Goal: Task Accomplishment & Management: Complete application form

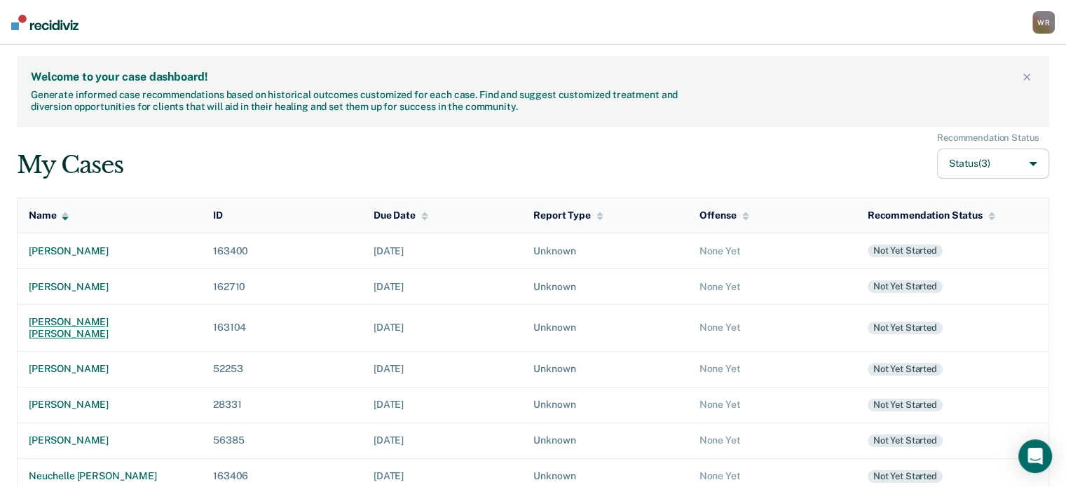
click at [84, 325] on div "[PERSON_NAME] [PERSON_NAME]" at bounding box center [110, 328] width 162 height 24
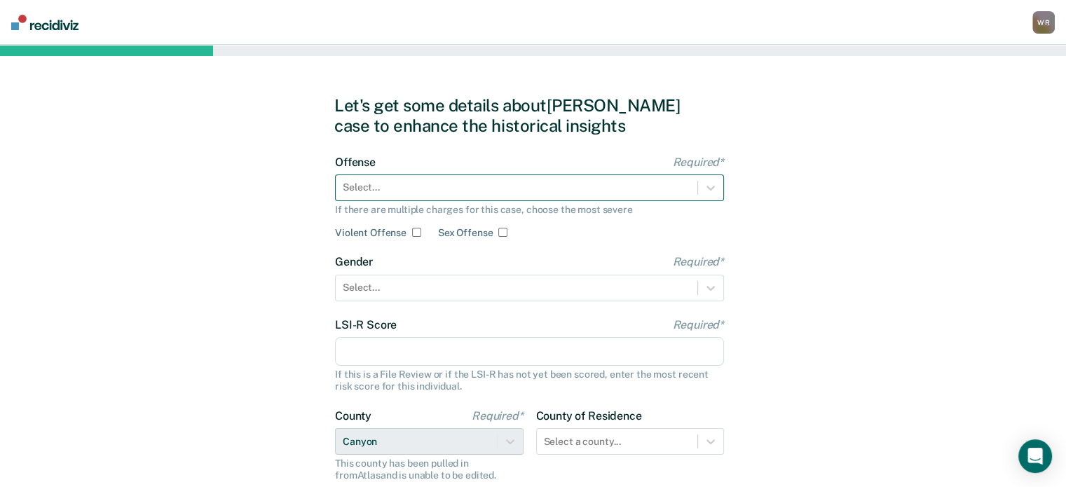
click at [392, 187] on div at bounding box center [517, 187] width 348 height 15
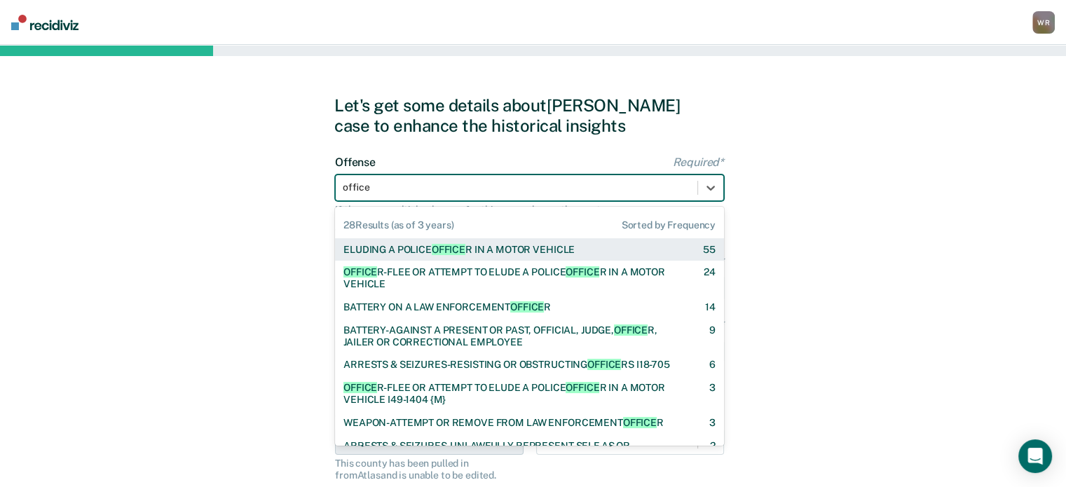
type input "officer"
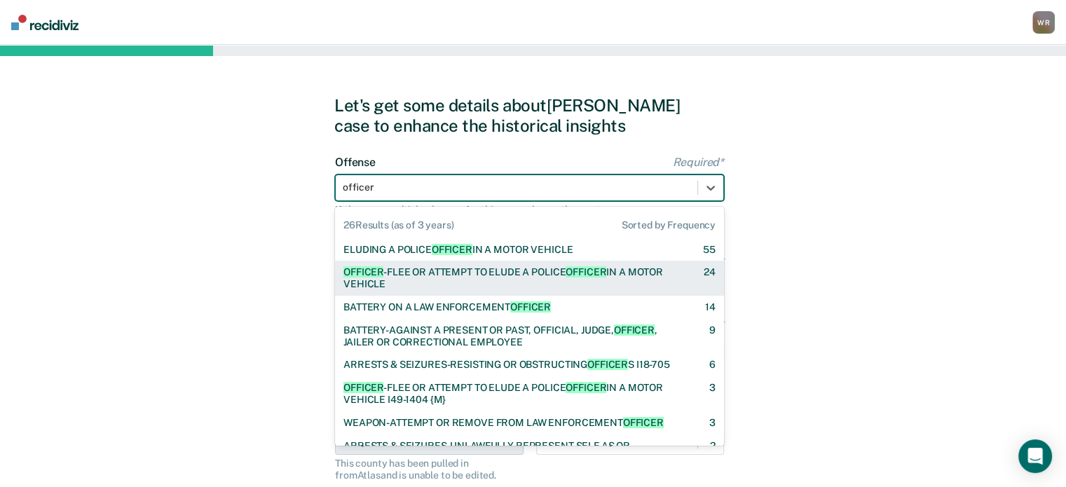
click at [432, 278] on div "OFFICER -FLEE OR ATTEMPT TO ELUDE A POLICE OFFICER IN A MOTOR VEHICLE" at bounding box center [512, 278] width 336 height 24
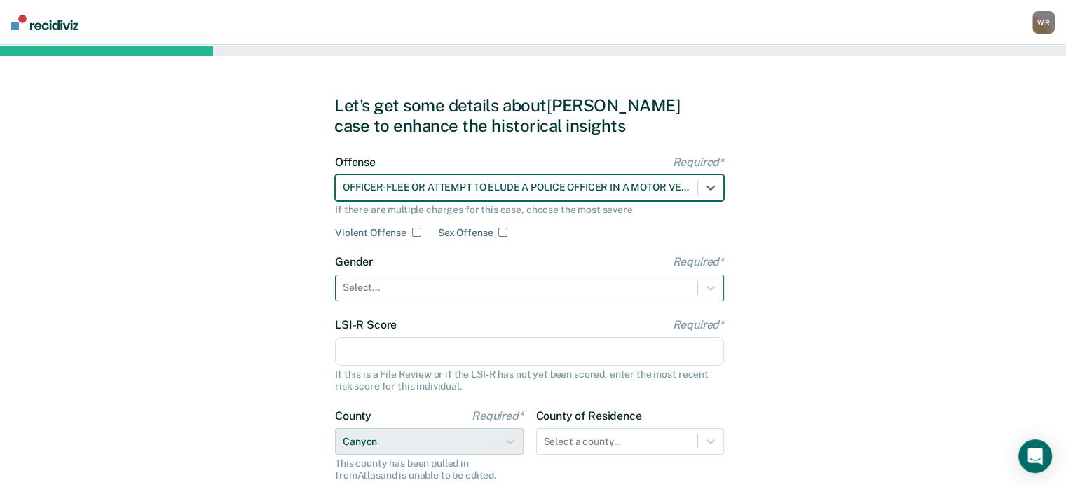
click at [461, 291] on div at bounding box center [517, 287] width 348 height 15
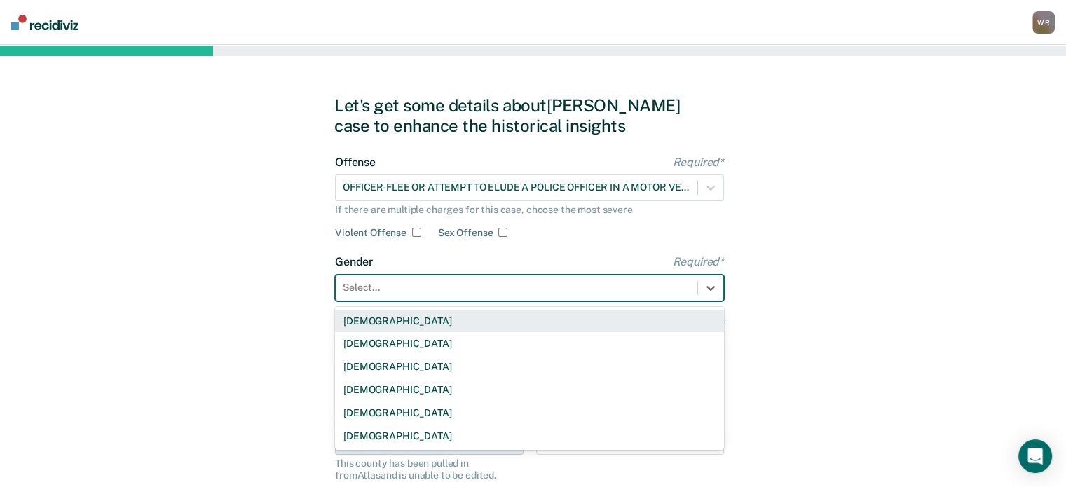
click at [384, 323] on div "[DEMOGRAPHIC_DATA]" at bounding box center [529, 321] width 389 height 23
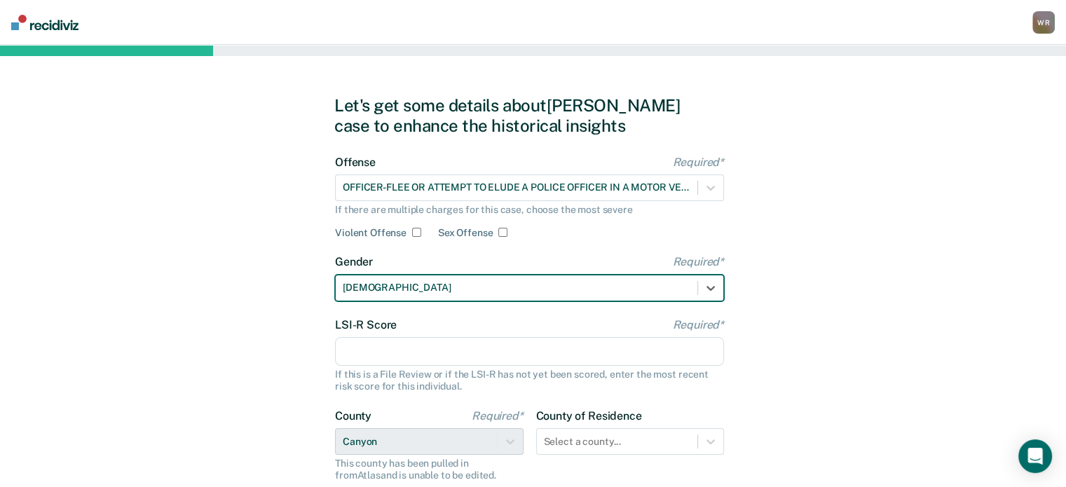
drag, startPoint x: 412, startPoint y: 353, endPoint x: 404, endPoint y: 339, distance: 17.0
click at [412, 353] on input "LSI-R Score Required*" at bounding box center [529, 351] width 389 height 29
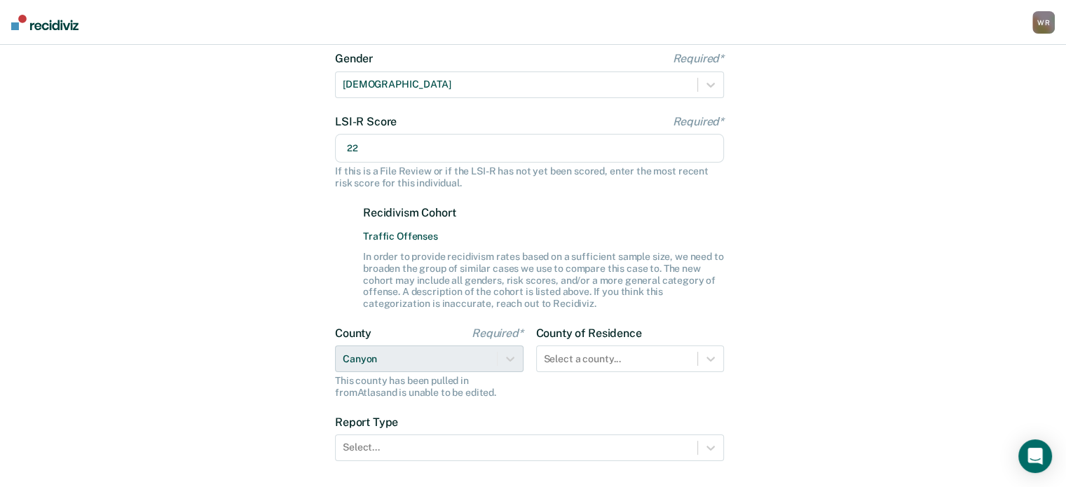
scroll to position [210, 0]
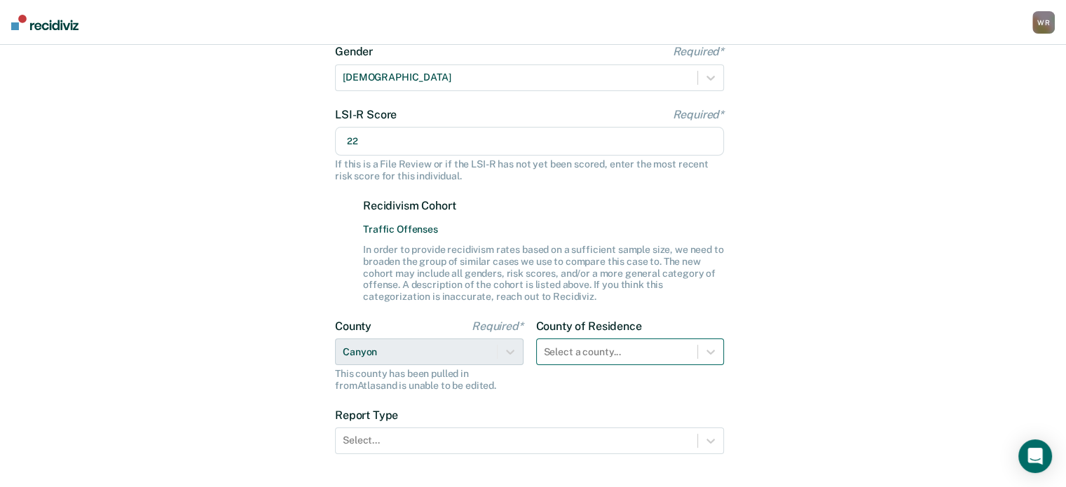
type input "22"
click at [619, 348] on div "Select a county..." at bounding box center [630, 352] width 189 height 27
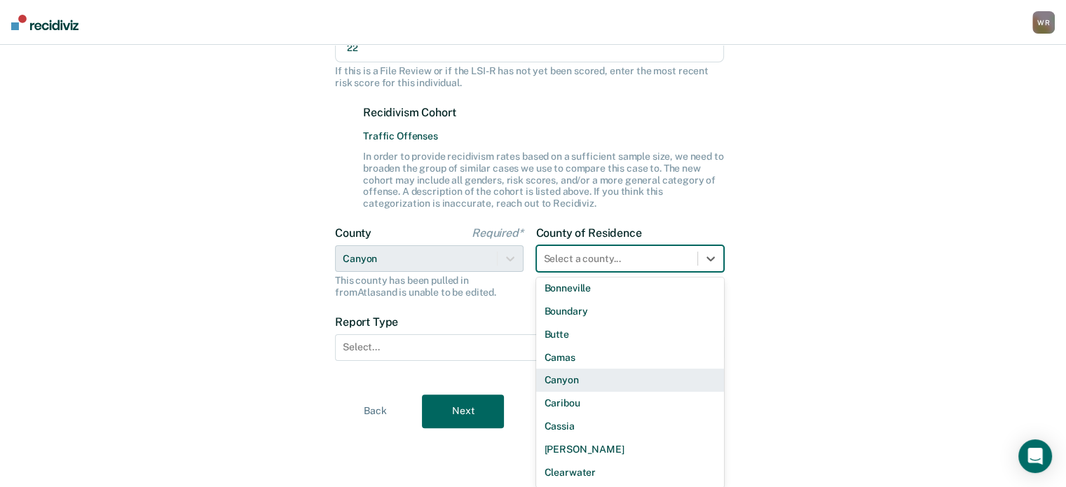
click at [576, 380] on div "Canyon" at bounding box center [630, 380] width 189 height 23
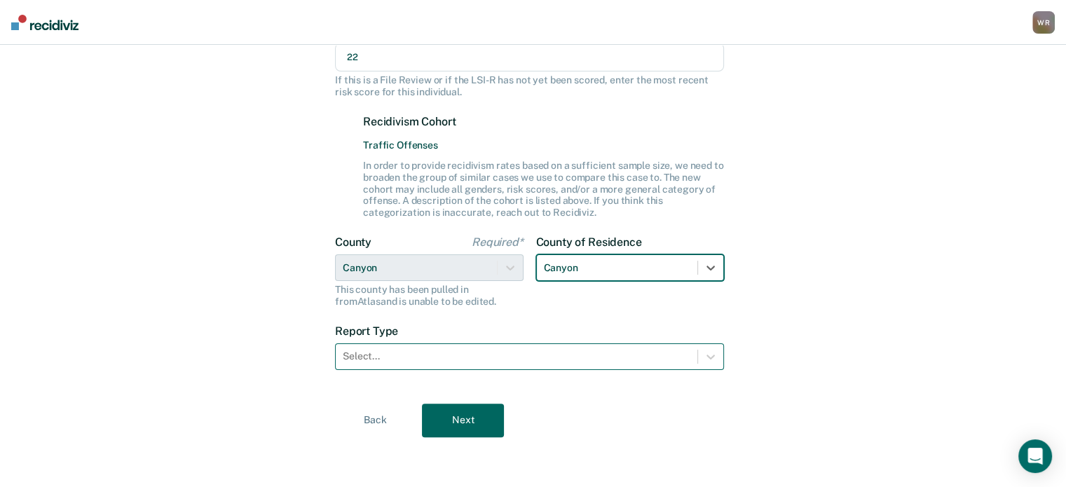
click at [399, 353] on div at bounding box center [517, 356] width 348 height 15
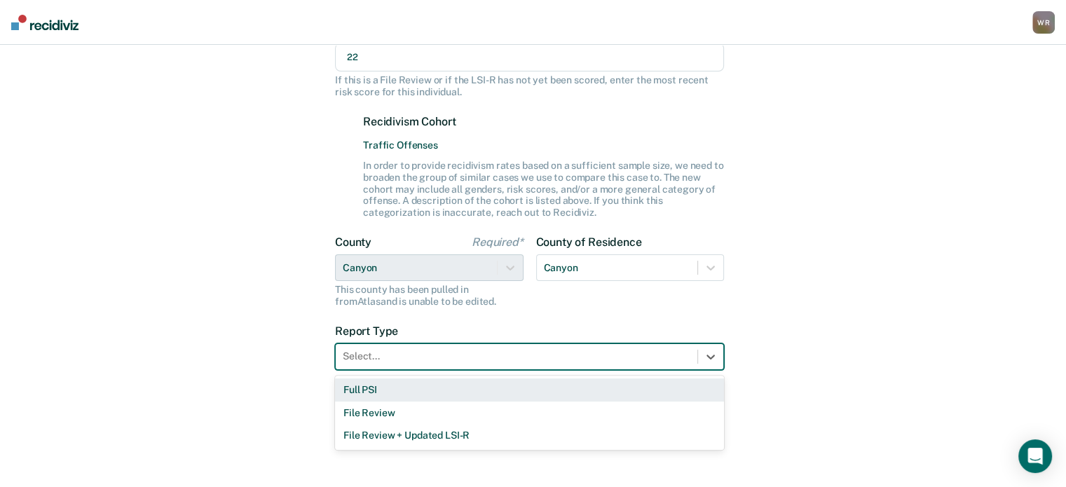
click at [383, 395] on div "Full PSI" at bounding box center [529, 390] width 389 height 23
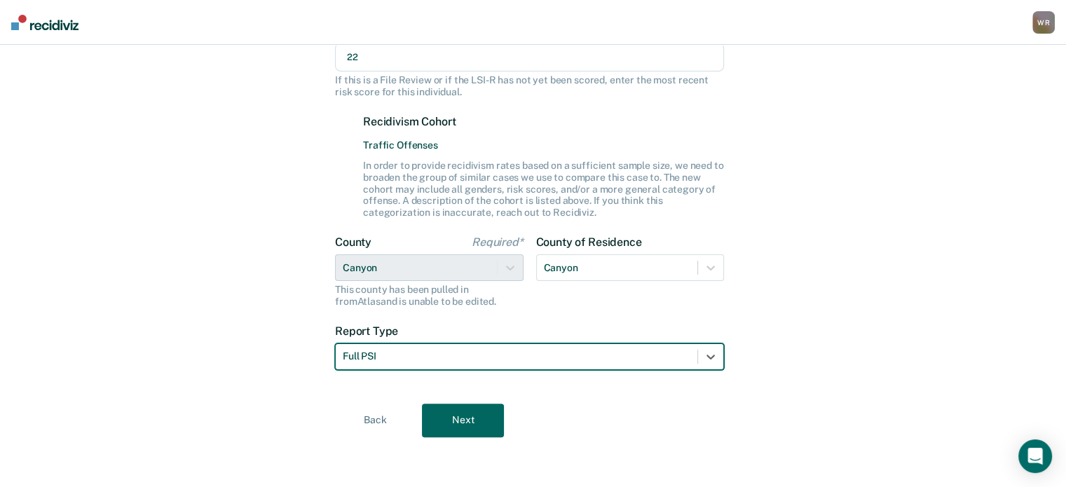
click at [459, 420] on button "Next" at bounding box center [463, 421] width 82 height 34
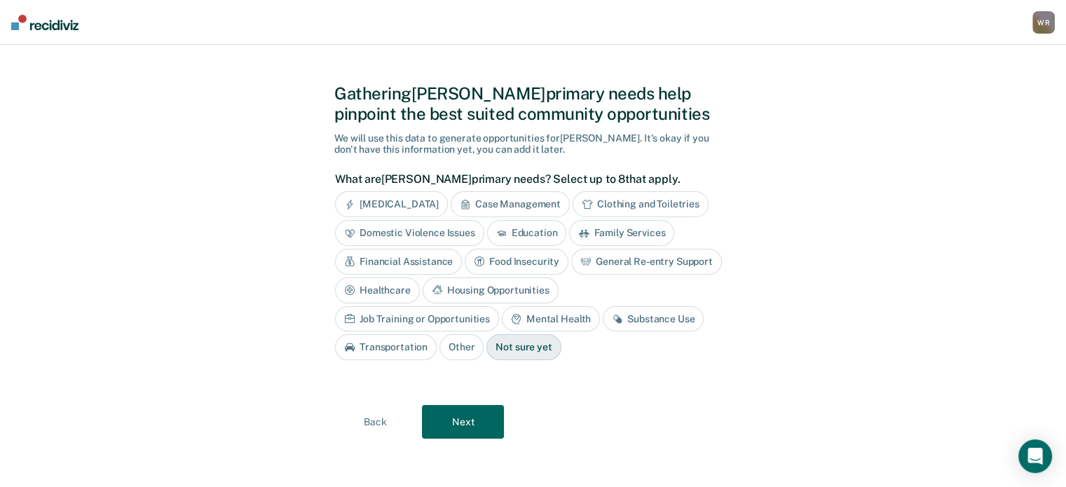
click at [527, 233] on div "Education" at bounding box center [527, 233] width 80 height 26
click at [499, 306] on div "Job Training or Opportunities" at bounding box center [417, 319] width 164 height 26
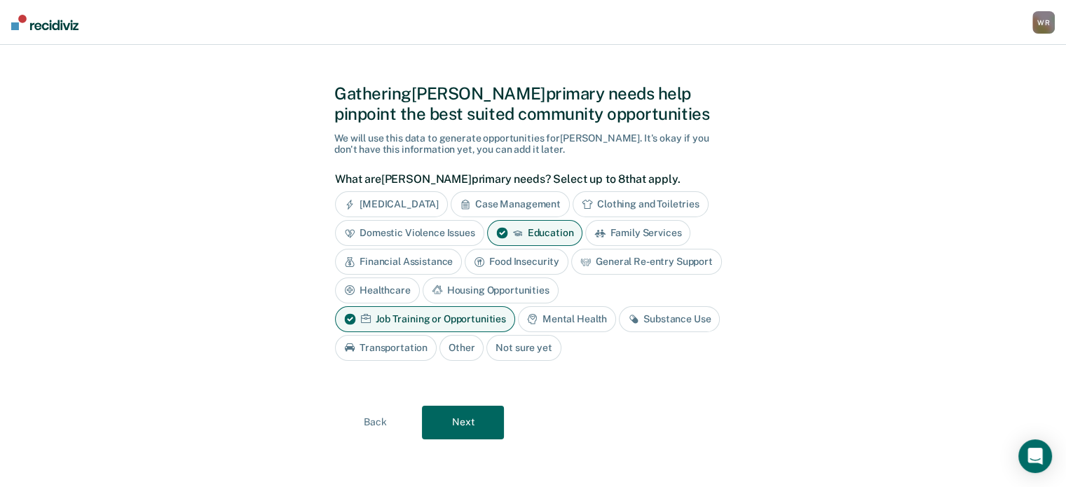
click at [388, 344] on div "Transportation" at bounding box center [386, 348] width 102 height 26
click at [670, 313] on div "Substance Use" at bounding box center [669, 319] width 101 height 26
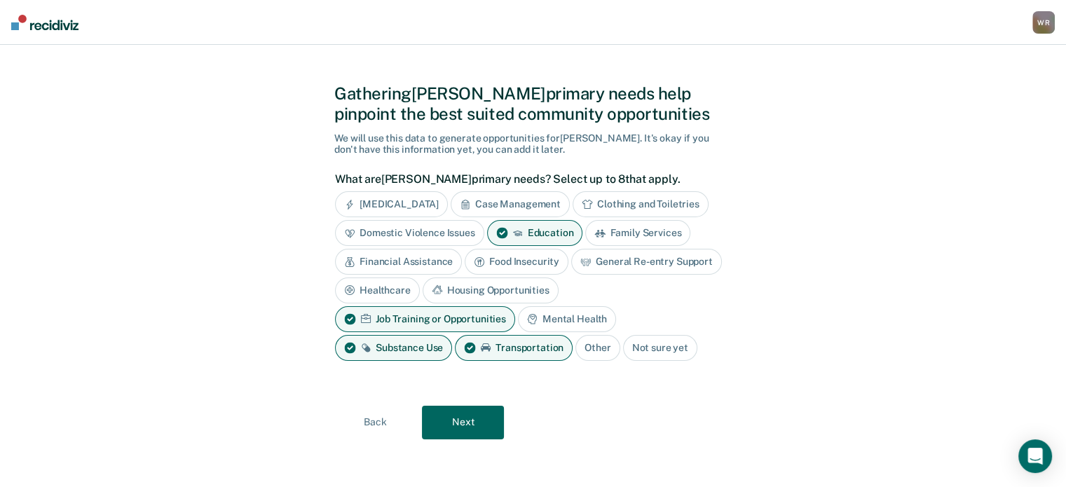
click at [462, 426] on button "Next" at bounding box center [463, 423] width 82 height 34
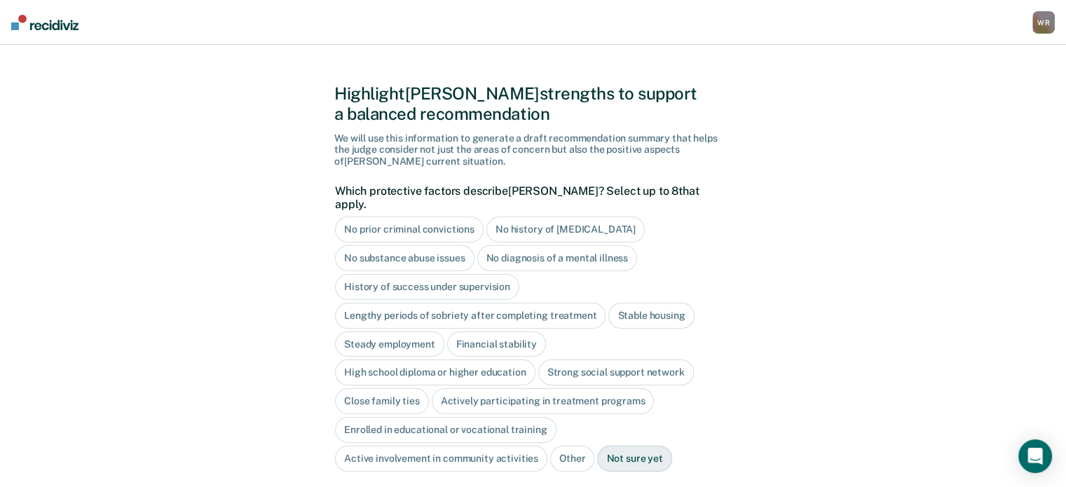
drag, startPoint x: 642, startPoint y: 301, endPoint x: 578, endPoint y: 320, distance: 66.6
click at [641, 303] on div "Stable housing" at bounding box center [652, 316] width 86 height 26
click at [391, 388] on div "Close family ties" at bounding box center [382, 401] width 94 height 26
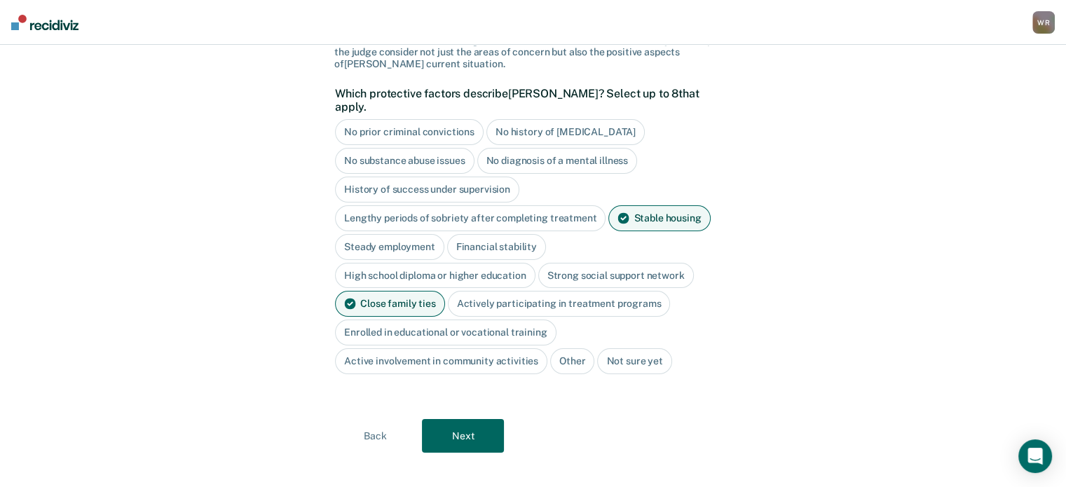
click at [475, 422] on button "Next" at bounding box center [463, 436] width 82 height 34
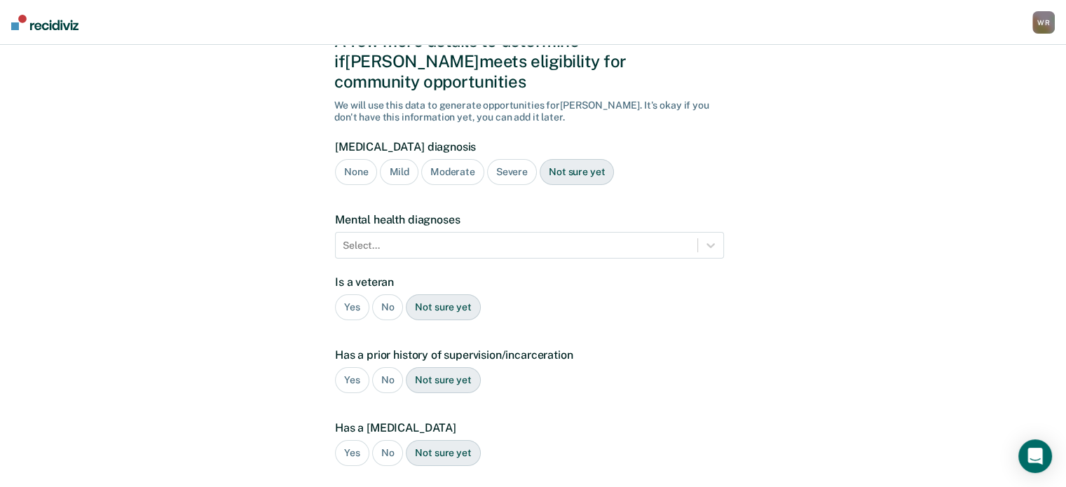
scroll to position [0, 0]
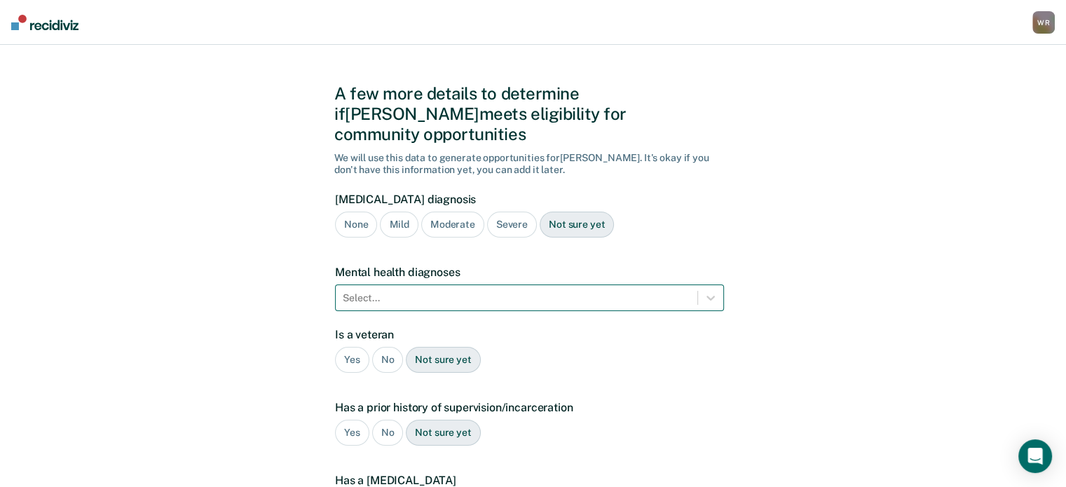
click at [404, 290] on div "Select..." at bounding box center [529, 298] width 389 height 27
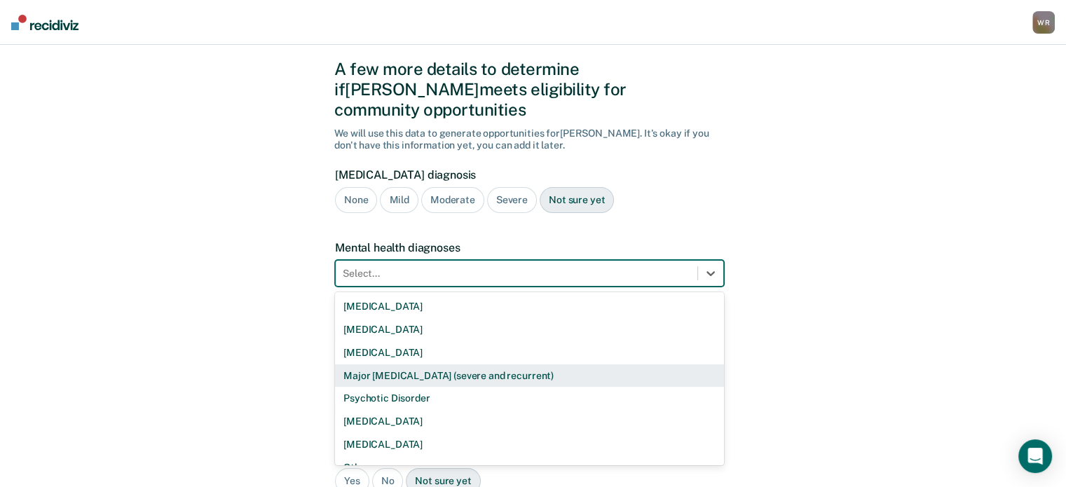
click at [400, 365] on div "Major [MEDICAL_DATA] (severe and recurrent)" at bounding box center [529, 376] width 389 height 23
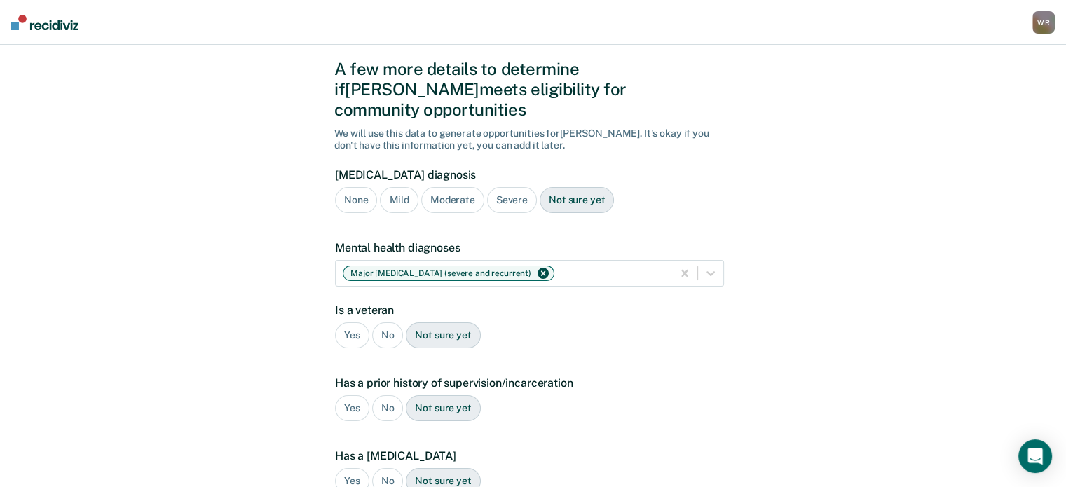
click at [386, 323] on div "No" at bounding box center [388, 336] width 32 height 26
click at [349, 395] on div "Yes" at bounding box center [352, 408] width 34 height 26
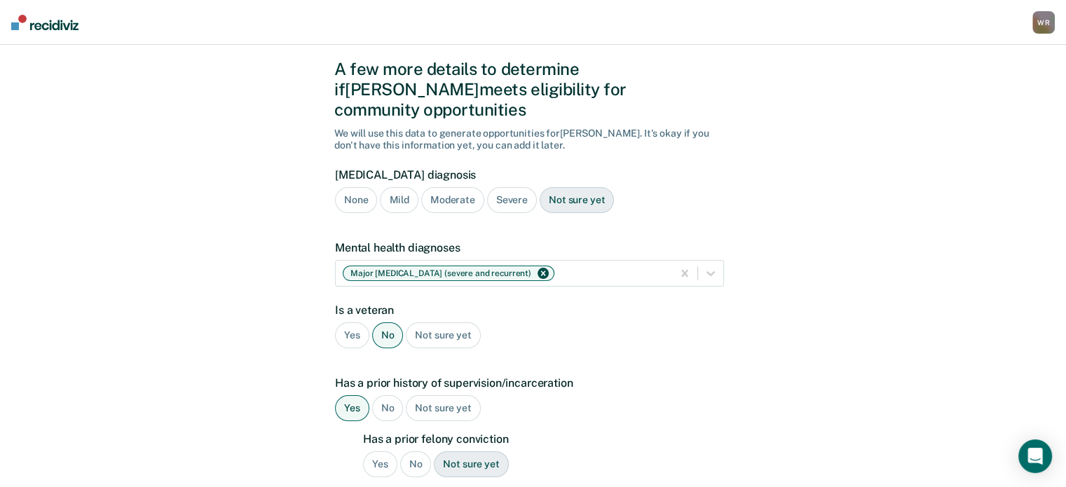
scroll to position [107, 0]
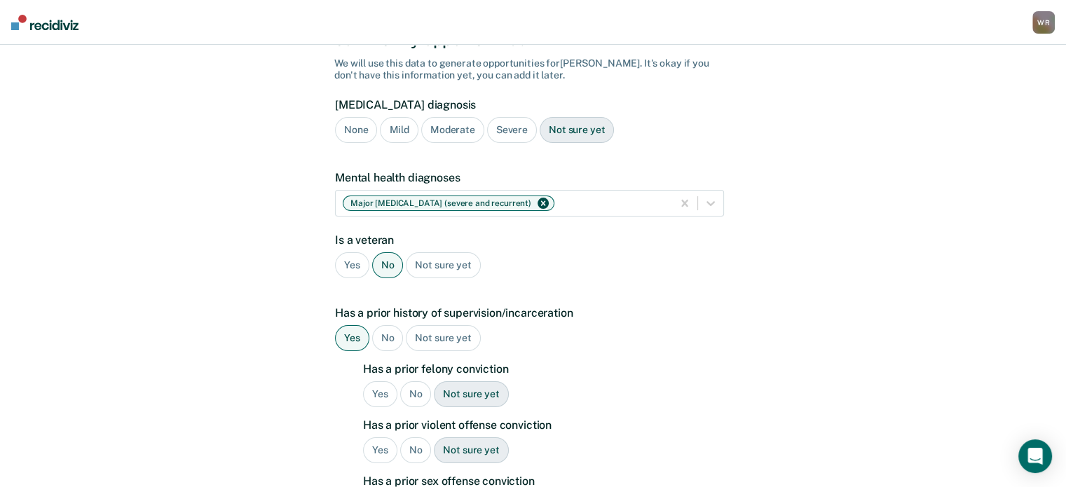
click at [410, 381] on div "No" at bounding box center [416, 394] width 32 height 26
click at [379, 438] on div "Yes" at bounding box center [380, 451] width 34 height 26
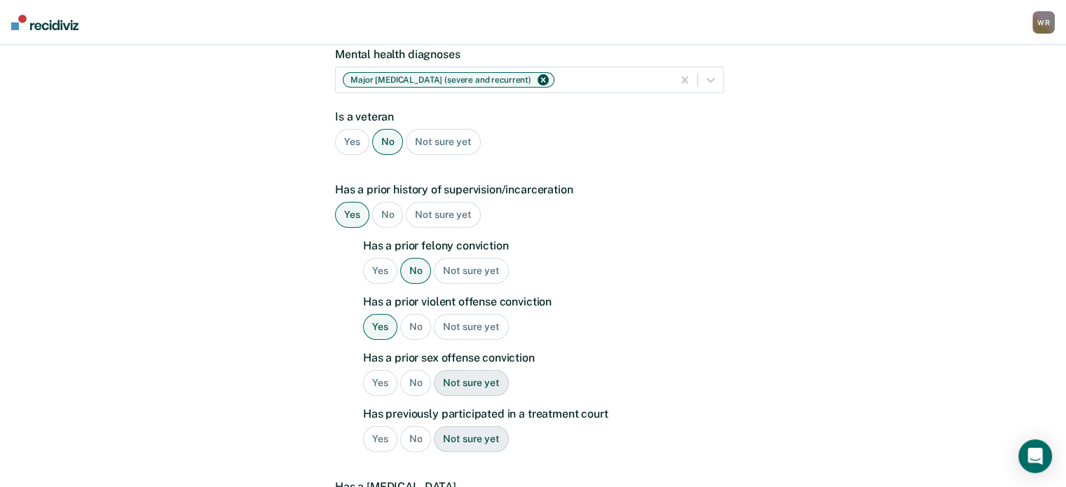
scroll to position [247, 0]
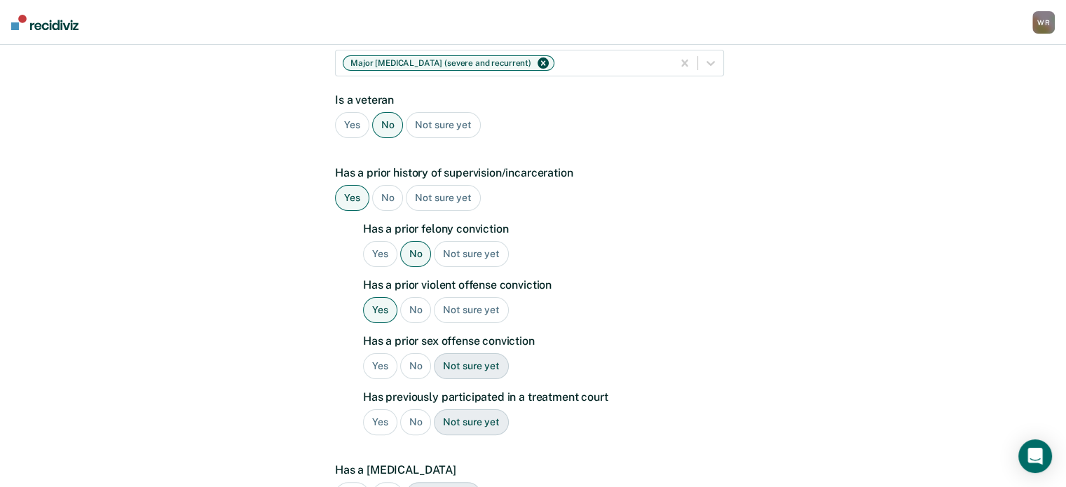
click at [412, 353] on div "No" at bounding box center [416, 366] width 32 height 26
click at [413, 409] on div "No" at bounding box center [416, 422] width 32 height 26
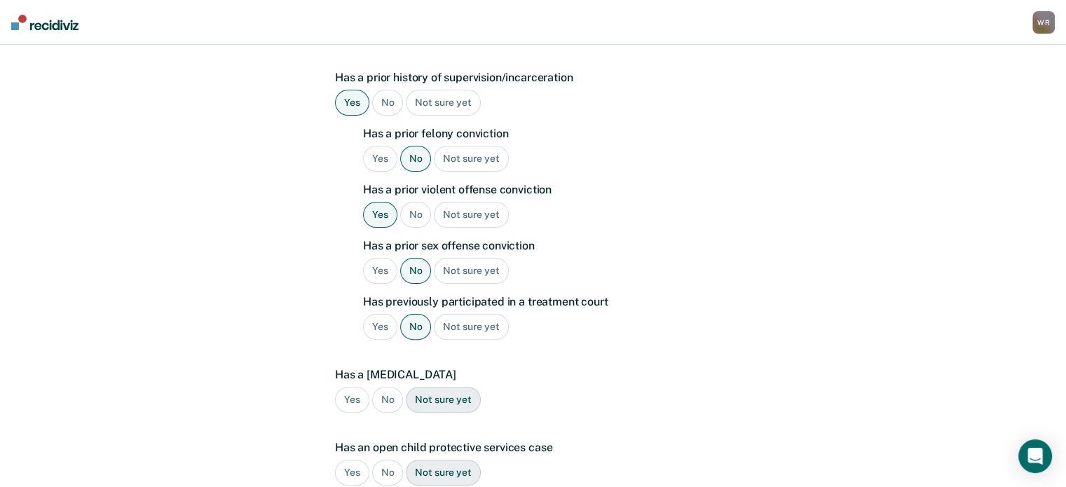
scroll to position [387, 0]
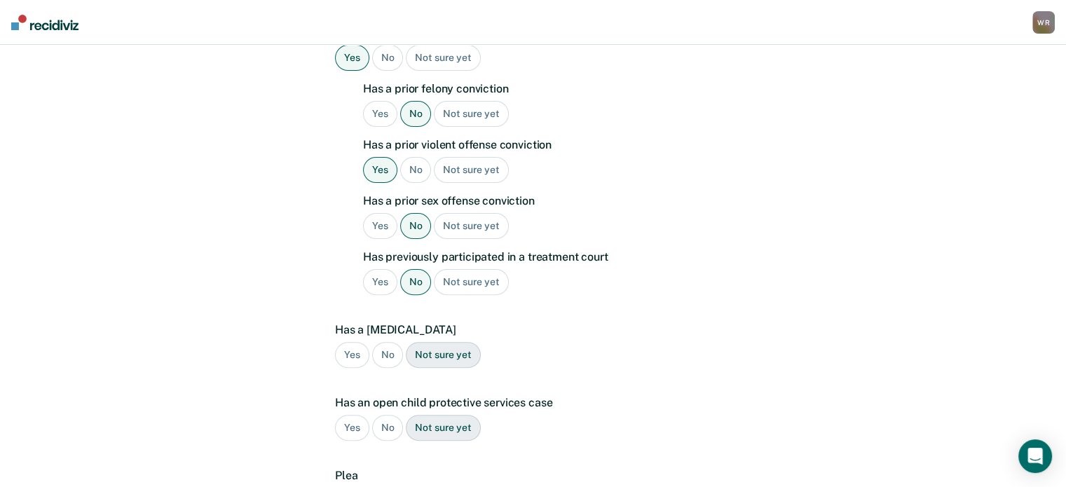
click at [383, 342] on div "No" at bounding box center [388, 355] width 32 height 26
click at [388, 415] on div "No" at bounding box center [388, 428] width 32 height 26
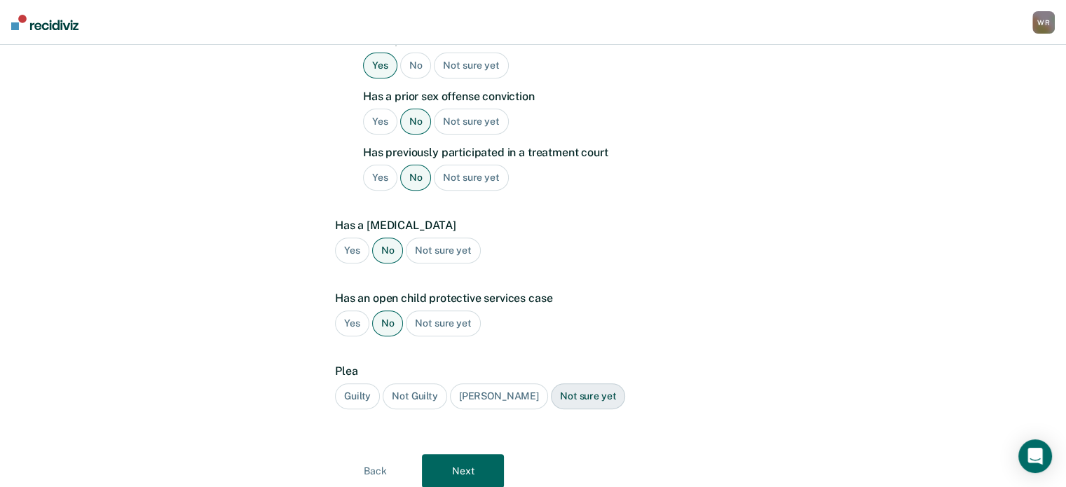
scroll to position [520, 0]
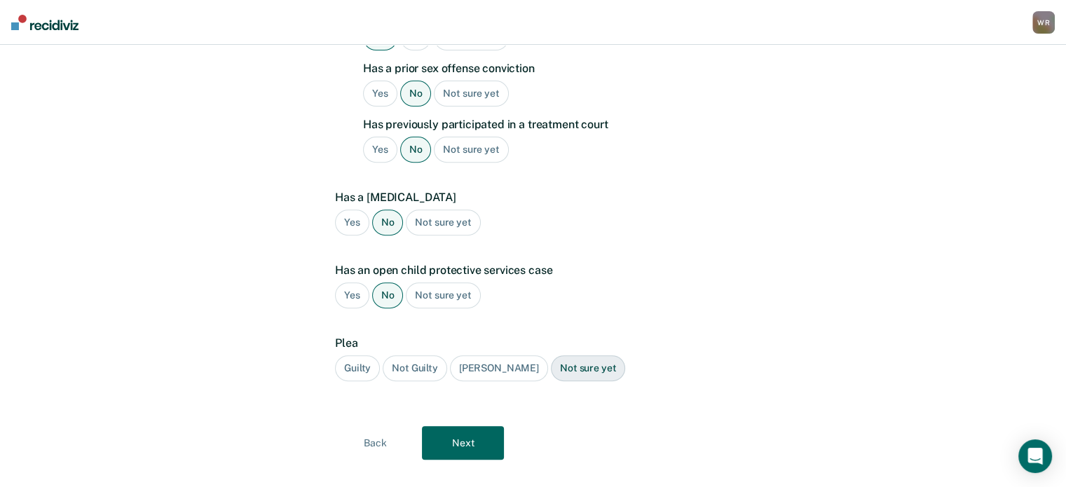
click at [352, 355] on div "Guilty" at bounding box center [357, 368] width 45 height 26
click at [454, 426] on button "Next" at bounding box center [463, 443] width 82 height 34
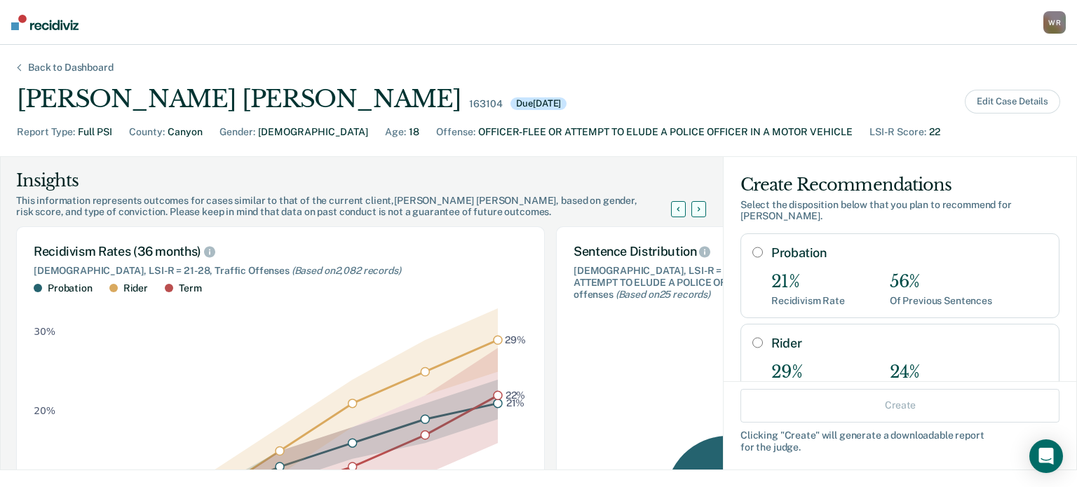
click at [752, 254] on input "Probation" at bounding box center [757, 252] width 11 height 11
radio input "true"
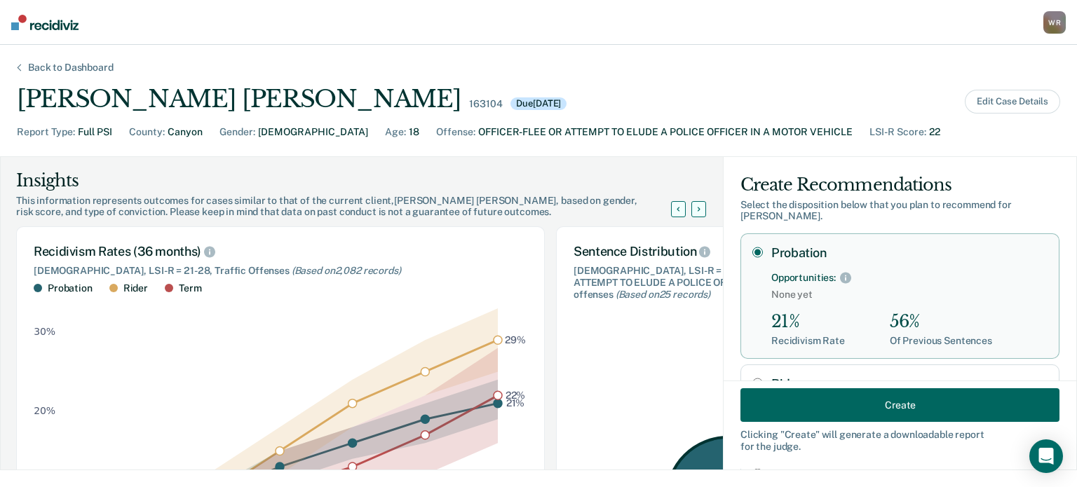
click at [888, 402] on button "Create" at bounding box center [899, 405] width 319 height 34
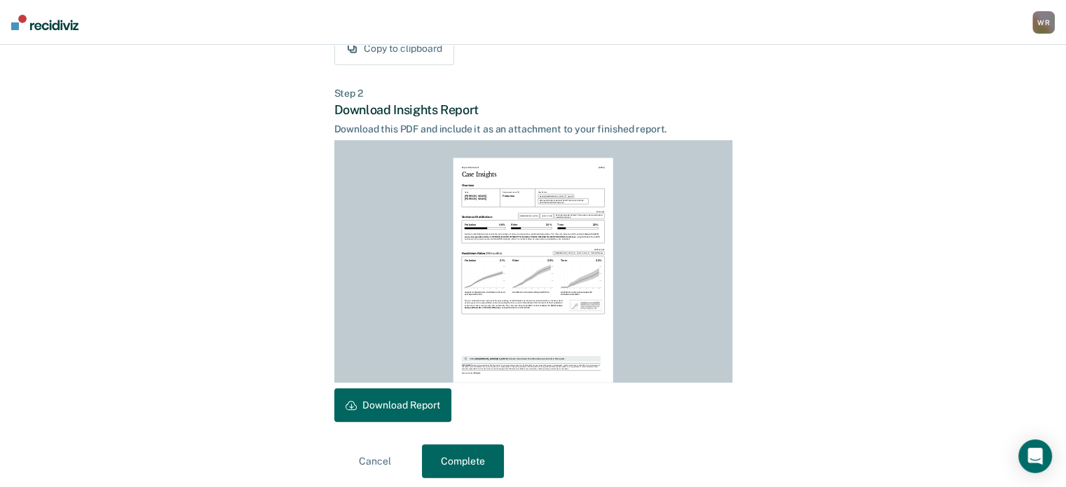
scroll to position [311, 0]
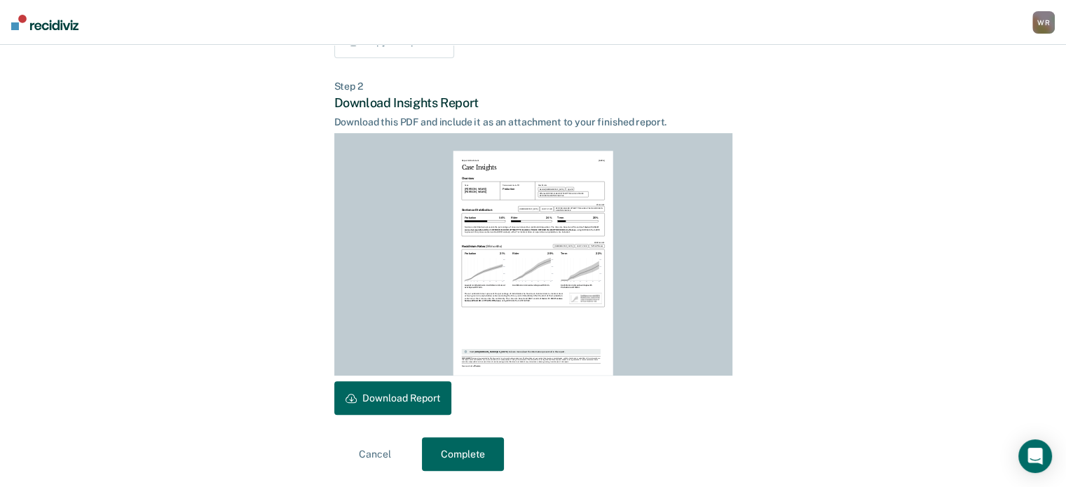
drag, startPoint x: 407, startPoint y: 401, endPoint x: 931, endPoint y: 384, distance: 524.7
click at [407, 402] on button "Download Report" at bounding box center [392, 398] width 117 height 34
click at [477, 455] on button "Complete" at bounding box center [463, 455] width 82 height 34
